Goal: Task Accomplishment & Management: Complete application form

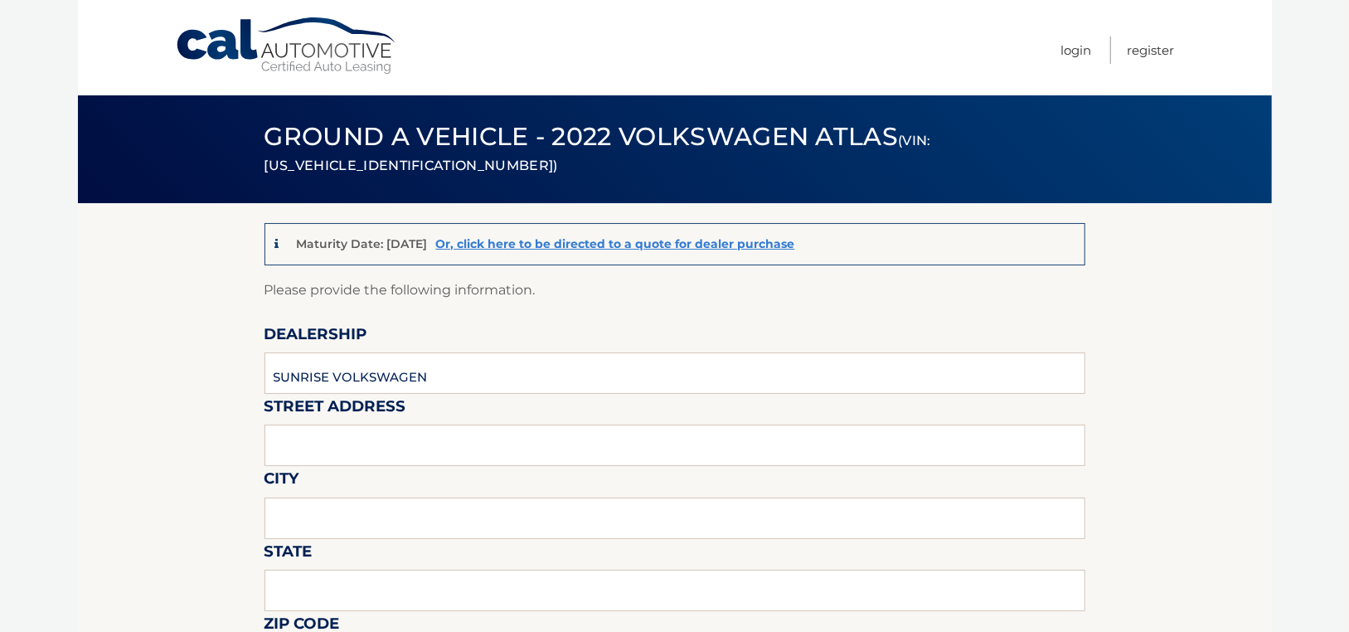
type input "SUNRISE VOLKSWAGEN"
type input "[STREET_ADDRESS]"
type input "LYNBROOK"
type input "NY"
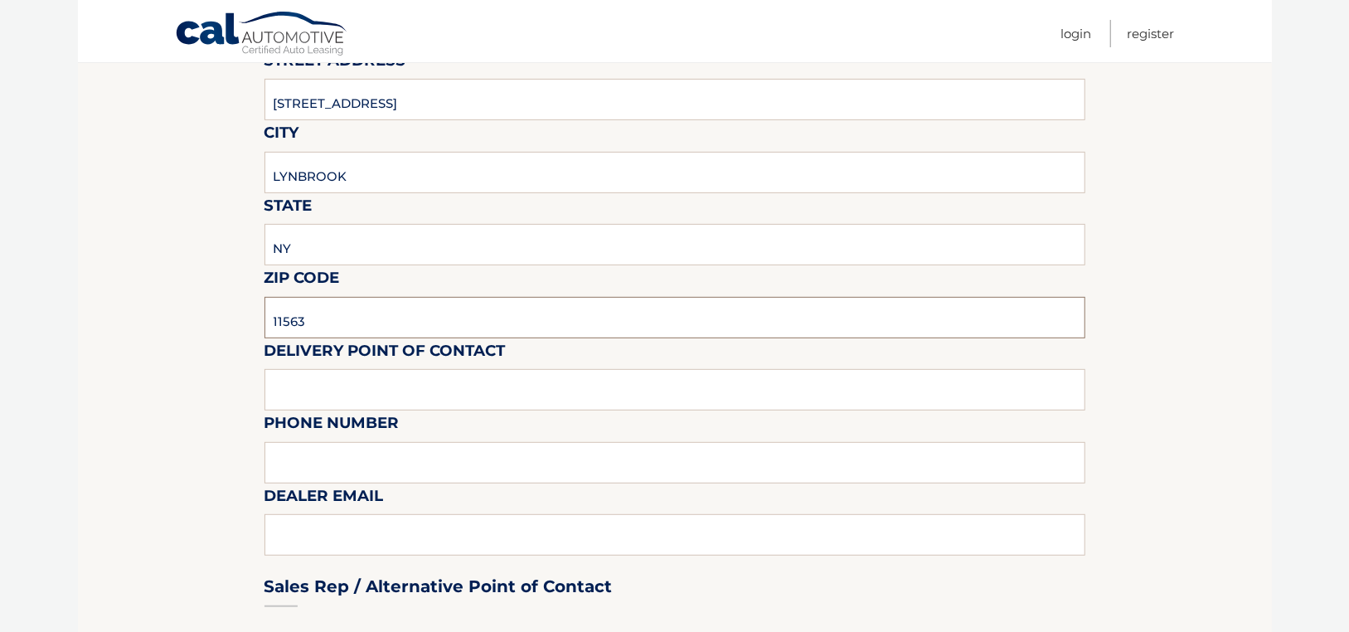
type input "11563"
type input "[PERSON_NAME]"
type input "5165965970"
click at [336, 541] on div "Sales Rep / Alternative Point of Contact" at bounding box center [674, 555] width 821 height 117
click at [298, 541] on div "Sales Rep / Alternative Point of Contact" at bounding box center [674, 555] width 821 height 117
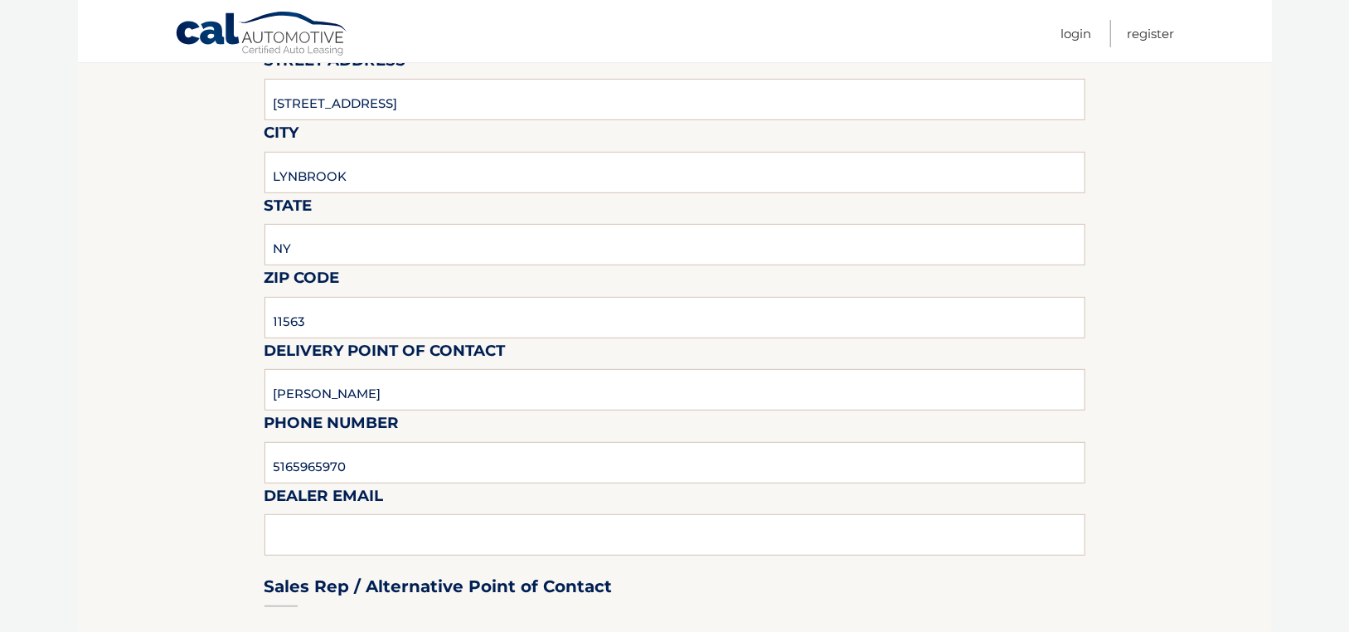
click at [308, 533] on div "Sales Rep / Alternative Point of Contact" at bounding box center [674, 555] width 821 height 117
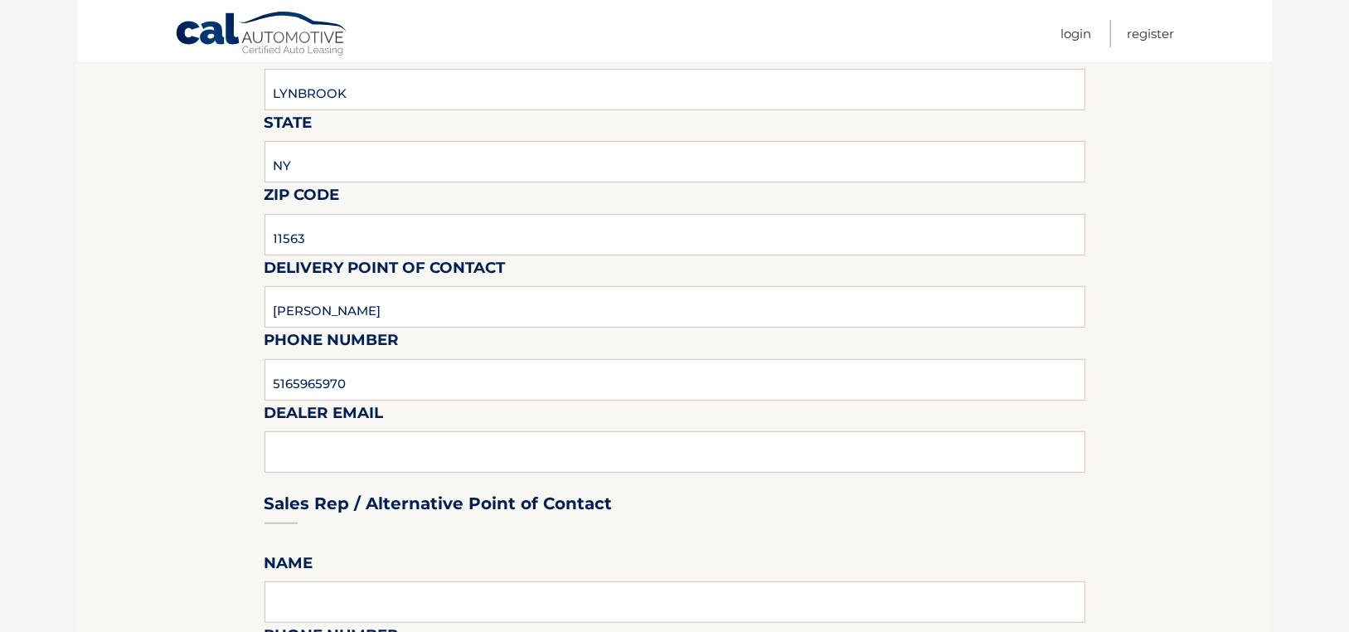
click at [382, 449] on div "Sales Rep / Alternative Point of Contact" at bounding box center [674, 472] width 821 height 117
click at [421, 382] on input "5165965970" at bounding box center [674, 379] width 821 height 41
type input "[EMAIL_ADDRESS][DOMAIN_NAME]"
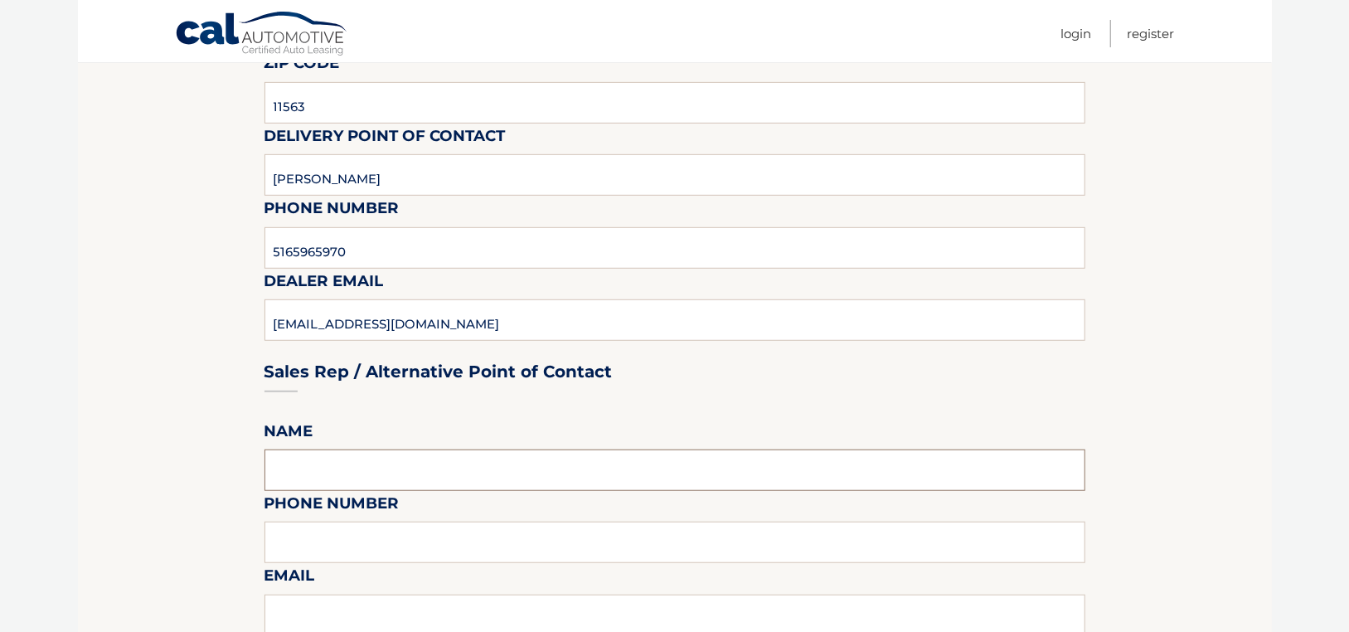
scroll to position [760, 0]
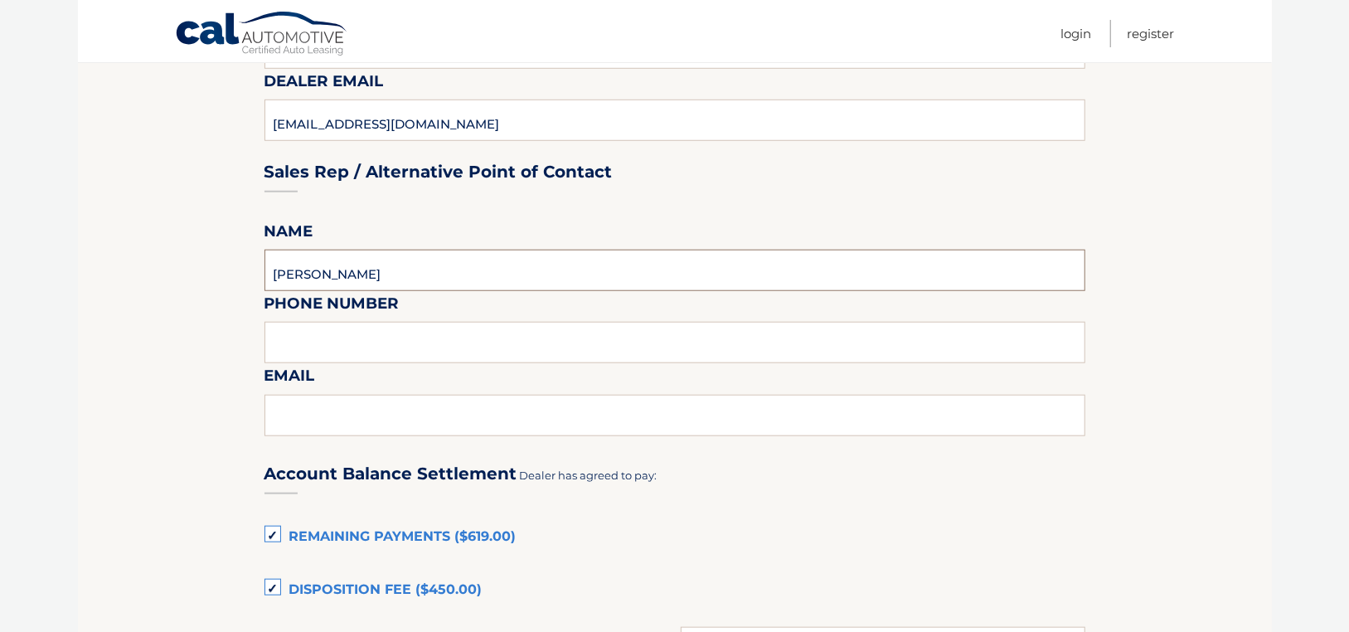
type input "[PERSON_NAME]"
type input "516-5965970"
type input "[EMAIL_ADDRESS][DOMAIN_NAME]"
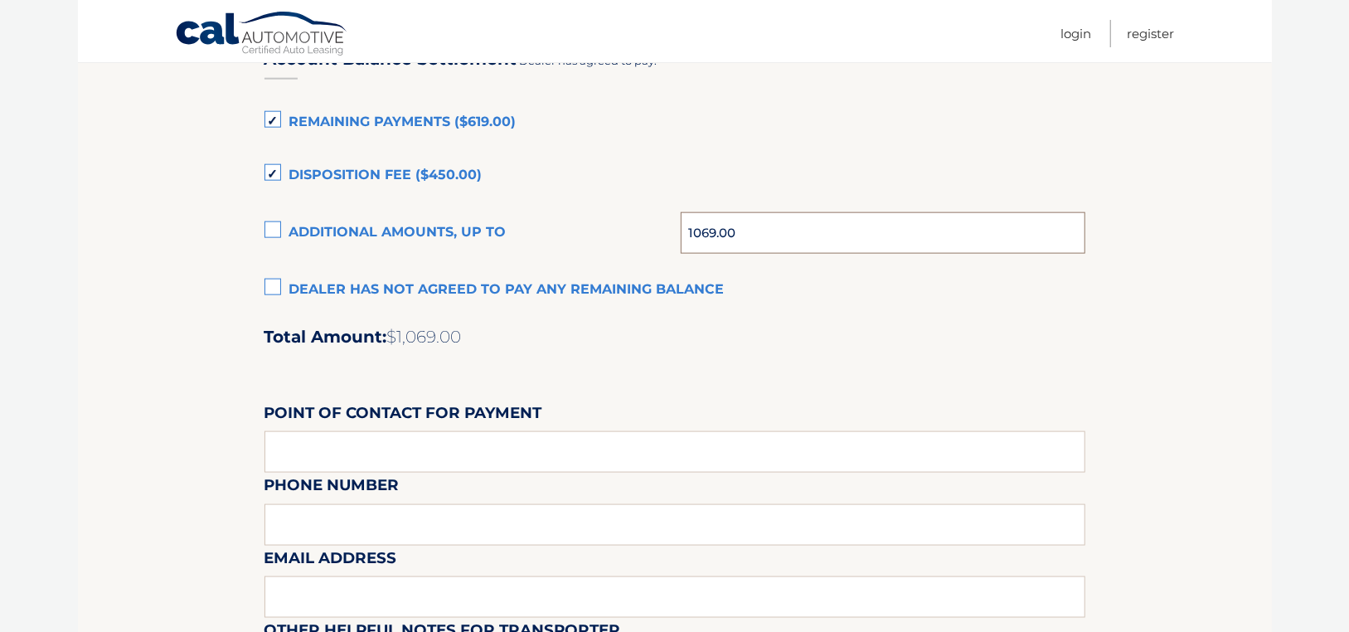
scroll to position [1209, 0]
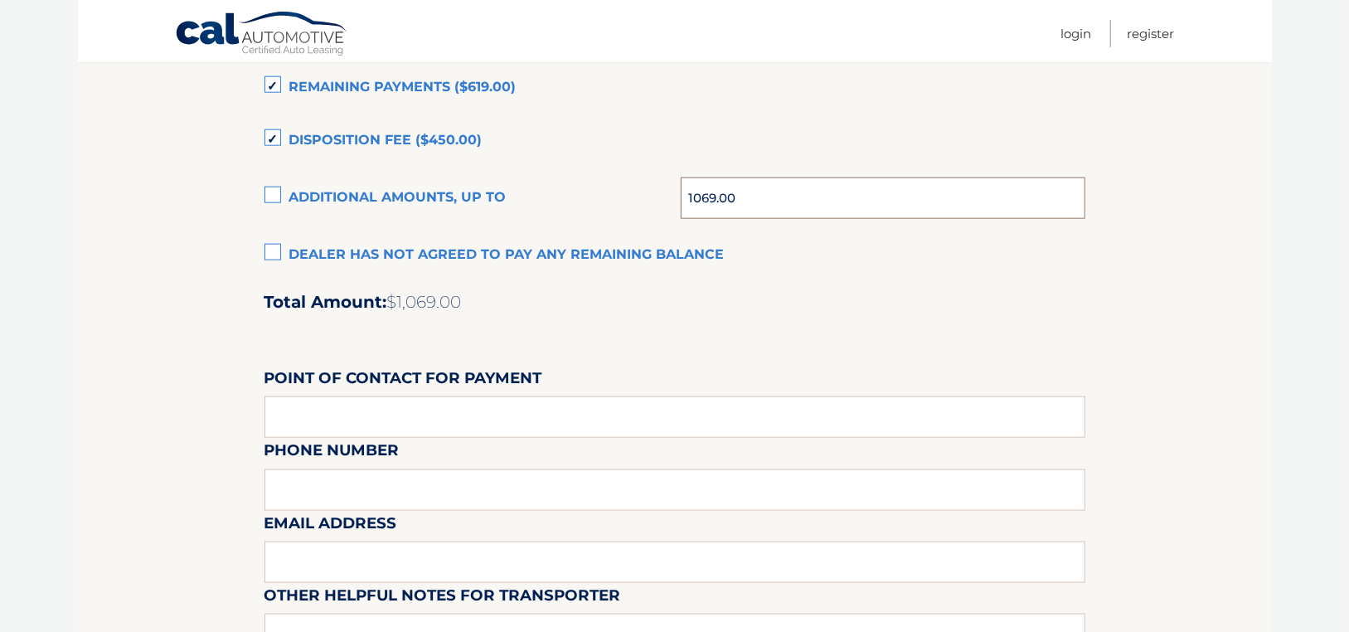
type input "1069.00"
click at [388, 420] on input "text" at bounding box center [674, 416] width 821 height 41
type input "[PERSON_NAME]"
type input "[PHONE_NUMBER]"
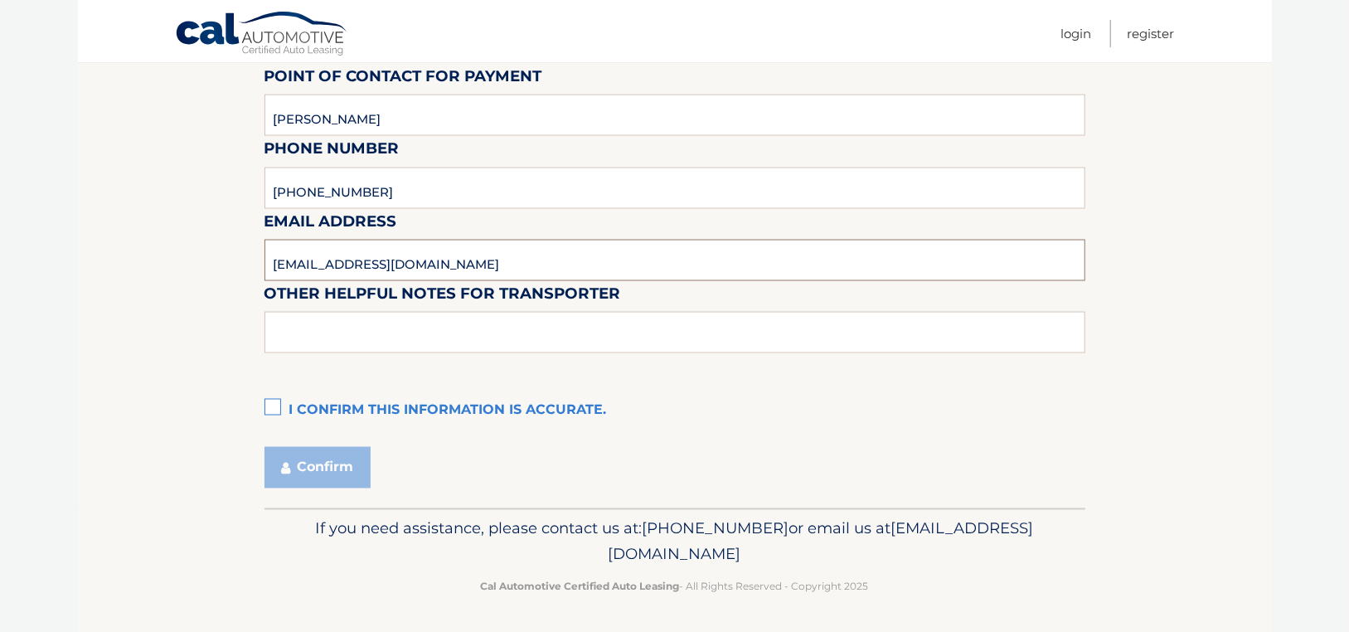
scroll to position [1512, 0]
type input "[EMAIL_ADDRESS][DOMAIN_NAME]"
click at [327, 338] on input "text" at bounding box center [674, 331] width 821 height 41
type input "L"
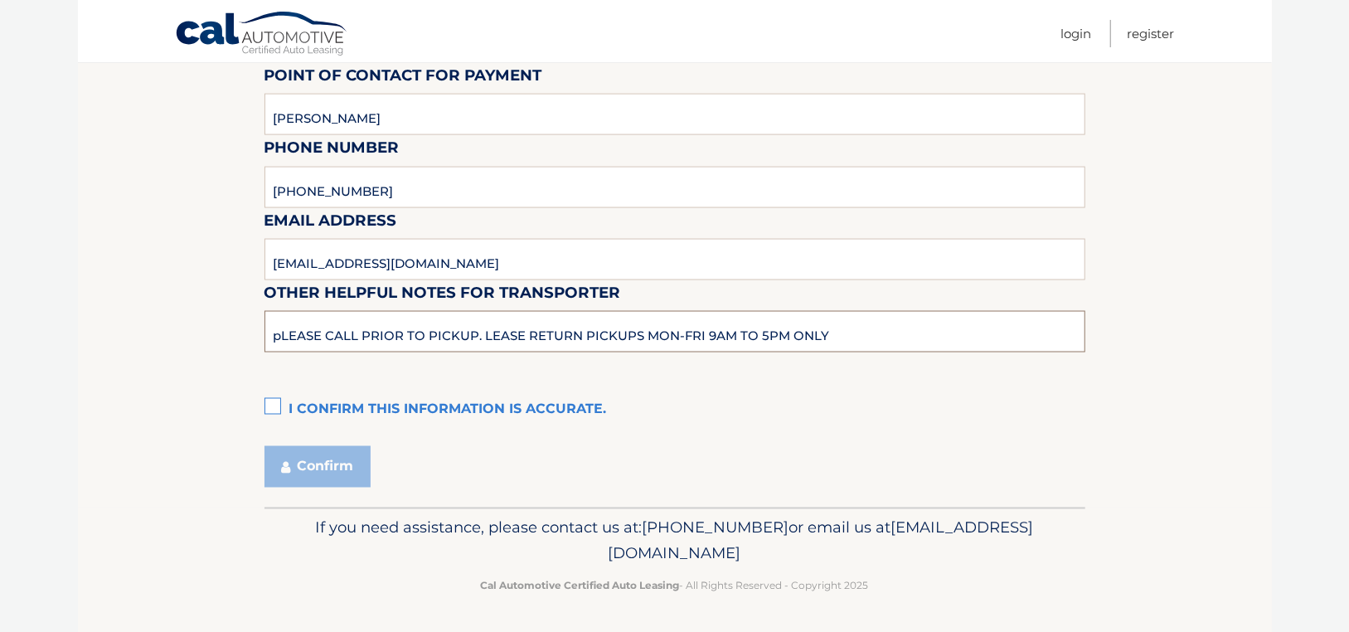
type input "pLEASE CALL PRIOR TO PICKUP. LEASE RETURN PICKUPS MON-FRI 9AM TO 5PM ONLY"
click at [274, 397] on label "I confirm this information is accurate." at bounding box center [674, 409] width 821 height 33
click at [0, 0] on input "I confirm this information is accurate." at bounding box center [0, 0] width 0 height 0
click at [351, 470] on button "Confirm" at bounding box center [317, 466] width 106 height 41
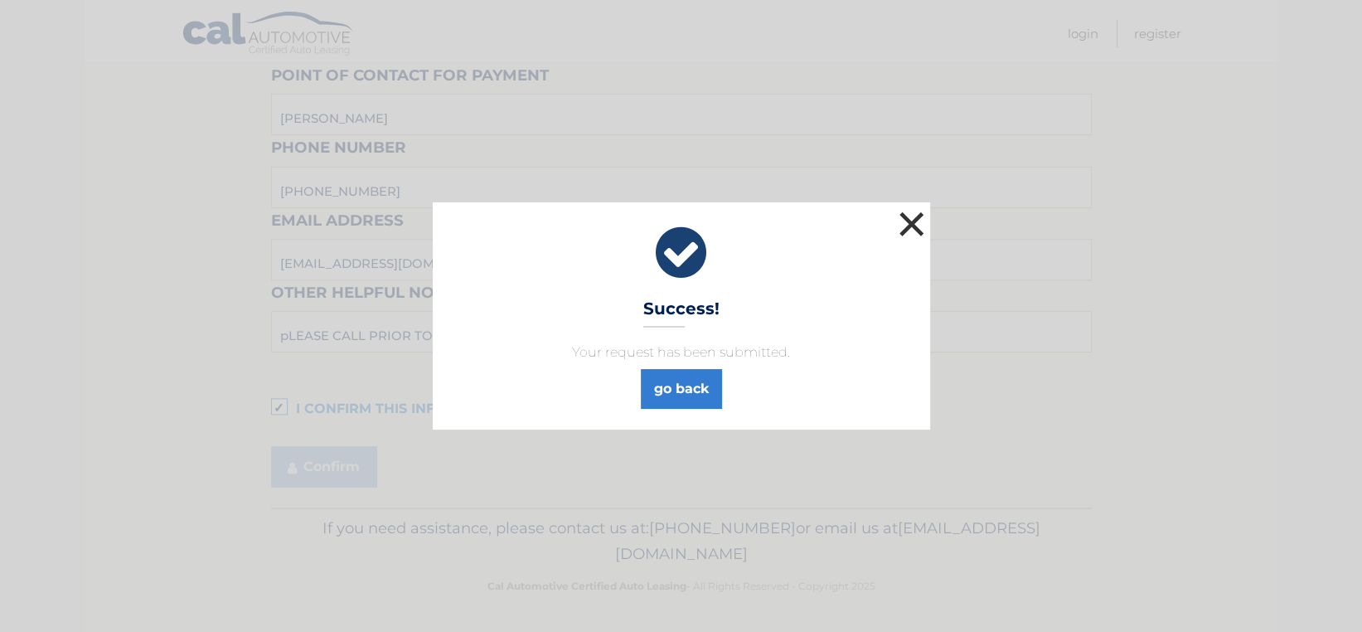
click at [911, 216] on button "×" at bounding box center [911, 223] width 33 height 33
